Goal: Task Accomplishment & Management: Complete application form

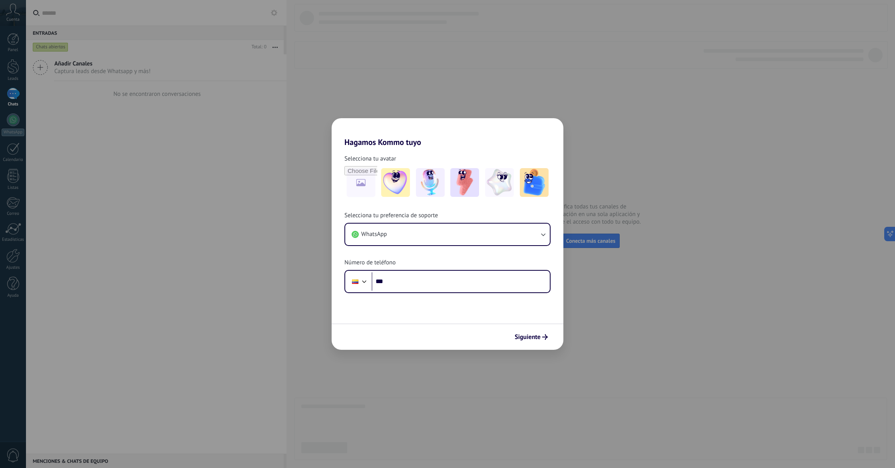
click at [230, 276] on div "Hagamos Kommo tuyo Selecciona tu avatar Selecciona tu preferencia de soporte Wh…" at bounding box center [447, 234] width 895 height 468
click at [488, 236] on button "WhatsApp" at bounding box center [447, 235] width 205 height 22
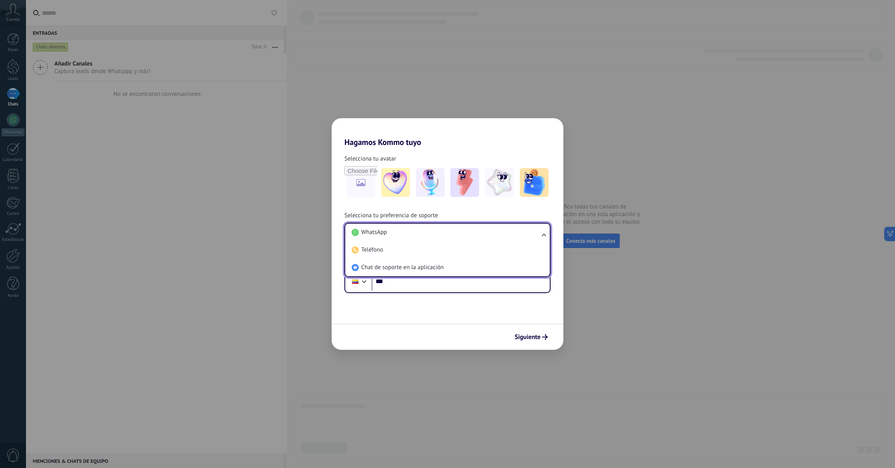
click at [625, 181] on div "Hagamos Kommo tuyo Selecciona tu avatar Selecciona tu preferencia de soporte Wh…" at bounding box center [447, 234] width 895 height 468
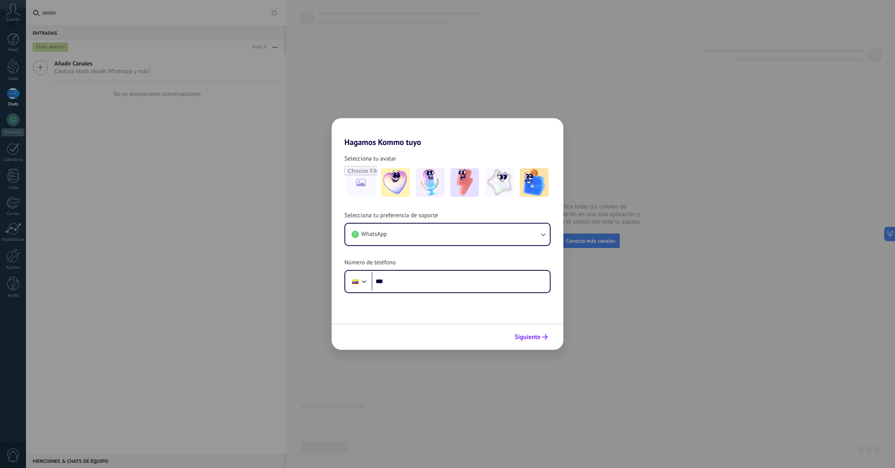
click at [530, 336] on span "Siguiente" at bounding box center [528, 337] width 26 height 6
click at [121, 92] on div "Hagamos Kommo tuyo Selecciona tu avatar Selecciona tu preferencia de soporte Wh…" at bounding box center [447, 234] width 895 height 468
click at [7, 36] on div "Hagamos Kommo tuyo Selecciona tu avatar Selecciona tu preferencia de soporte Wh…" at bounding box center [447, 234] width 895 height 468
